Goal: Task Accomplishment & Management: Complete application form

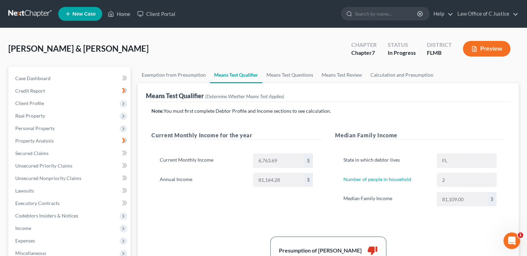
click at [53, 231] on span "Income" at bounding box center [70, 228] width 121 height 12
click at [57, 240] on span "Employment Income" at bounding box center [51, 240] width 44 height 6
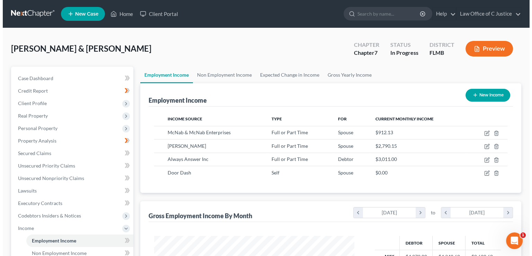
scroll to position [123, 214]
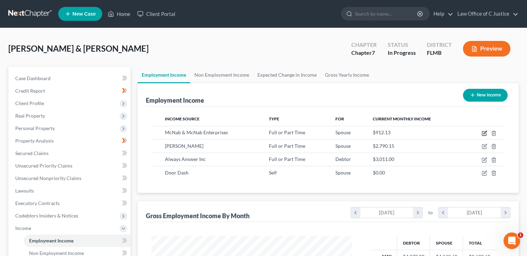
click at [332, 132] on icon "button" at bounding box center [484, 133] width 6 height 6
select select "0"
select select "9"
select select "1"
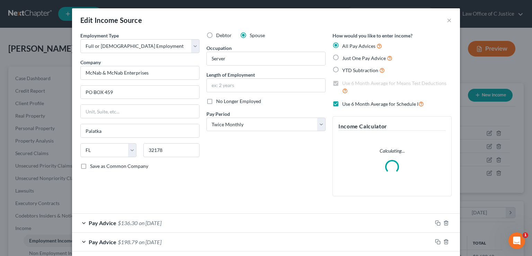
scroll to position [123, 216]
click at [259, 86] on input "text" at bounding box center [266, 85] width 118 height 13
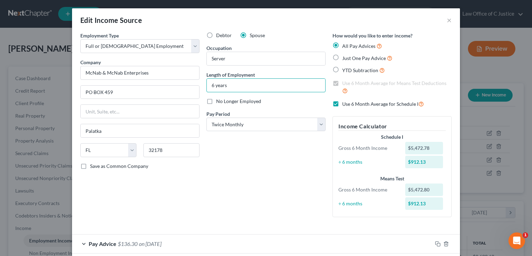
type input "6 years"
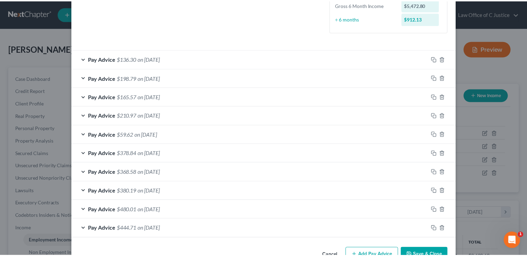
scroll to position [204, 0]
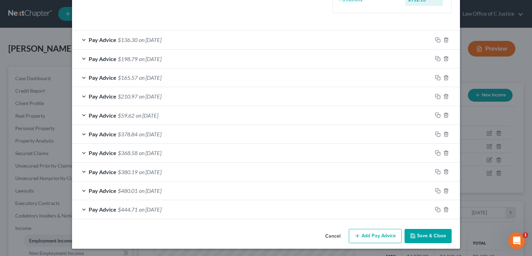
click at [332, 238] on button "Save & Close" at bounding box center [427, 236] width 47 height 15
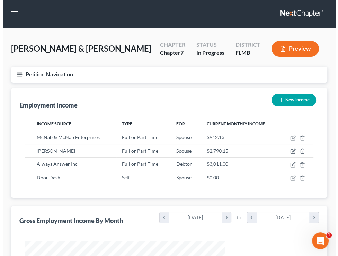
scroll to position [144, 302]
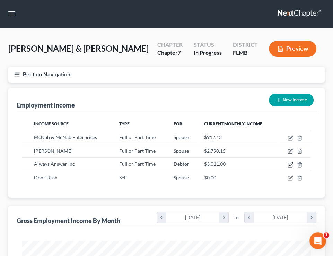
click at [291, 167] on icon "button" at bounding box center [290, 165] width 6 height 6
select select "0"
select select "45"
select select "1"
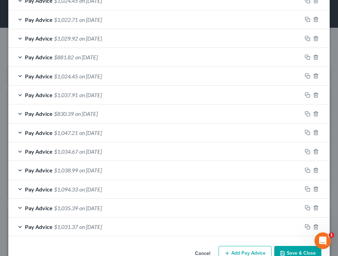
scroll to position [246, 0]
